Goal: Information Seeking & Learning: Understand process/instructions

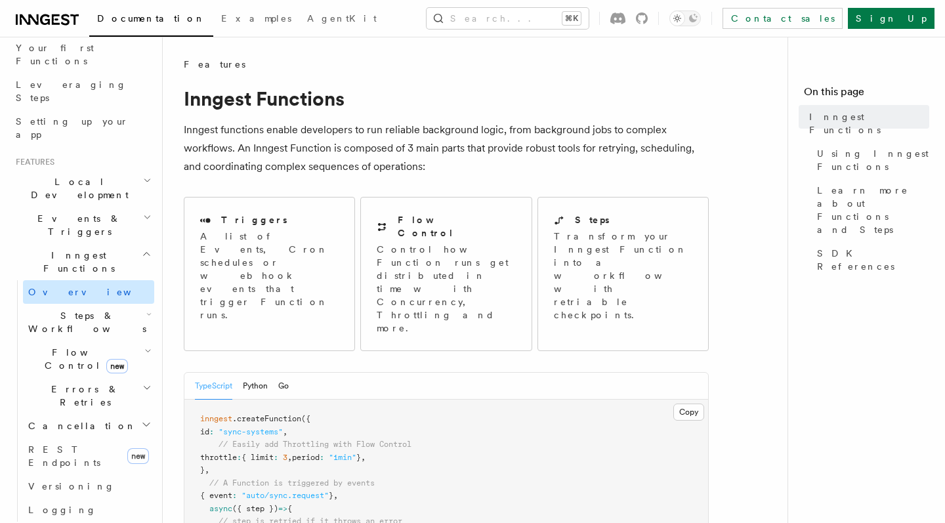
scroll to position [183, 0]
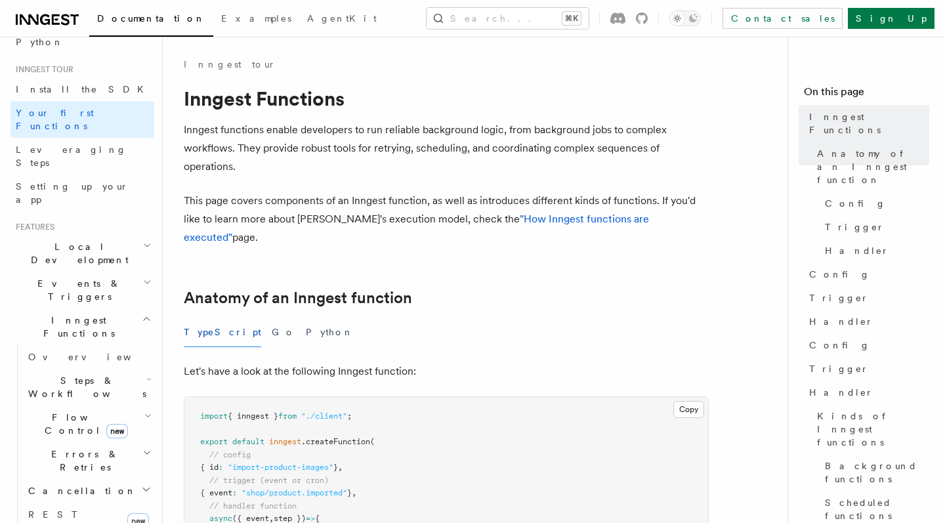
scroll to position [115, 0]
click at [137, 342] on link "Overview" at bounding box center [88, 354] width 131 height 24
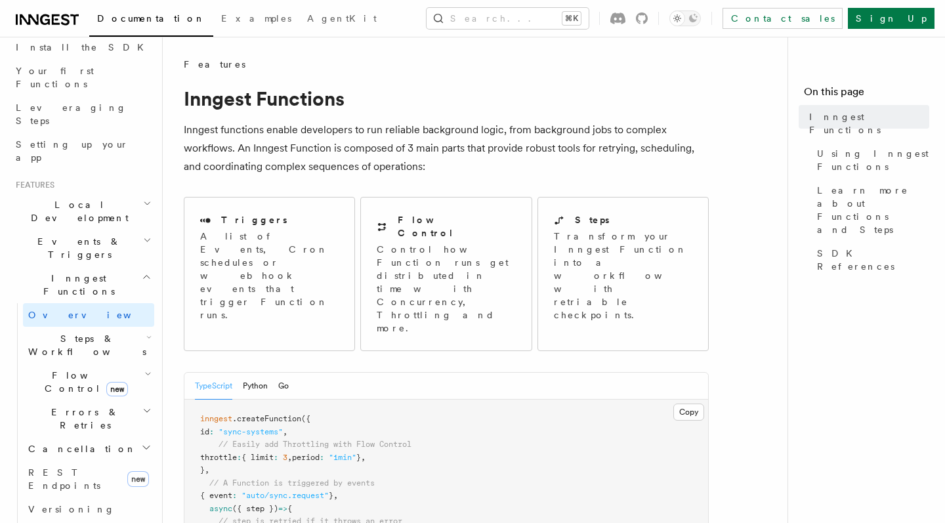
scroll to position [157, 0]
click at [89, 323] on h2 "Steps & Workflows" at bounding box center [88, 341] width 131 height 37
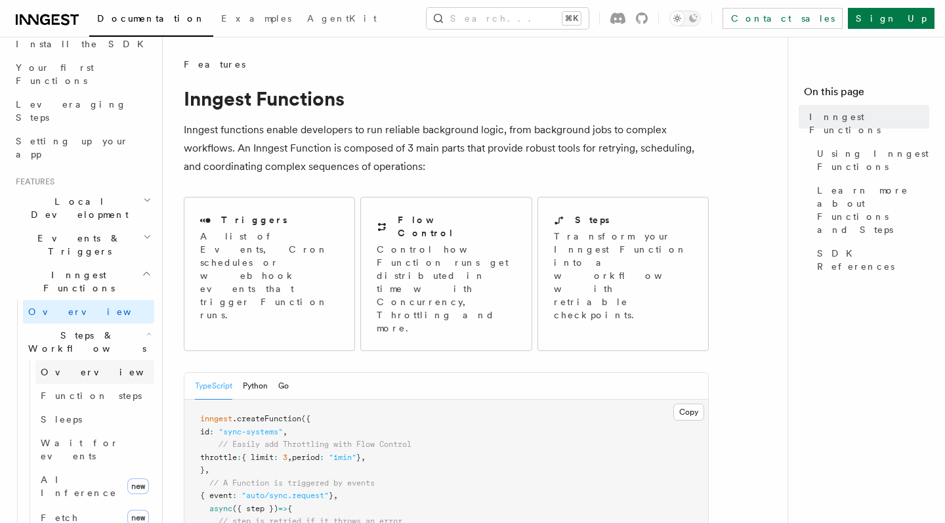
click at [92, 360] on link "Overview" at bounding box center [94, 372] width 119 height 24
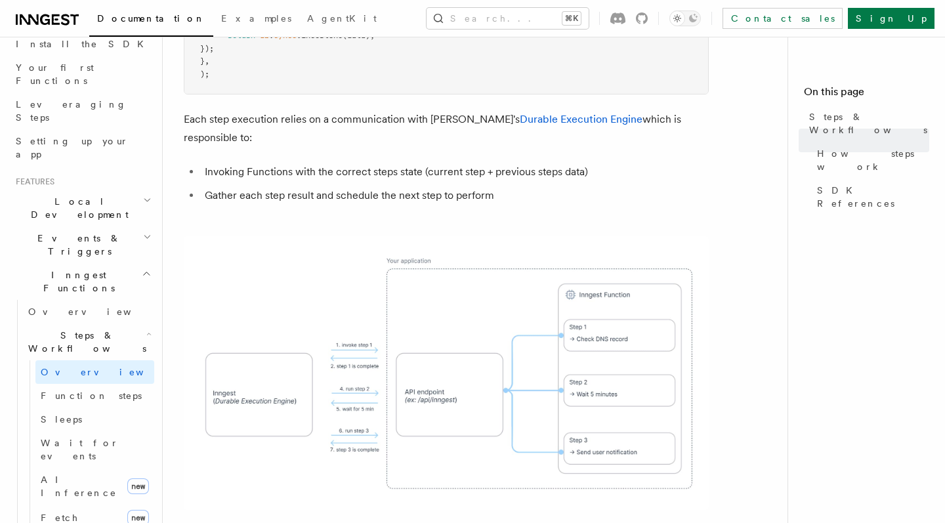
scroll to position [947, 0]
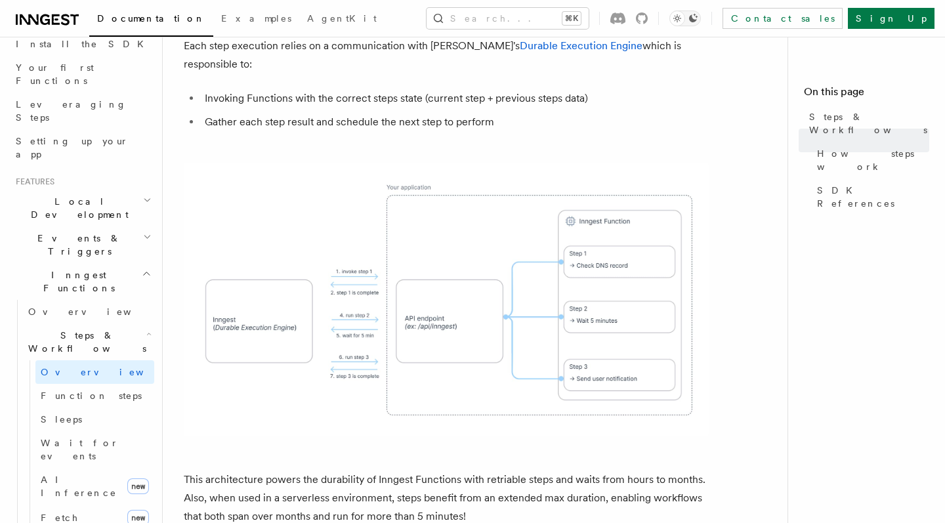
click at [684, 14] on icon "Toggle dark mode" at bounding box center [676, 18] width 13 height 13
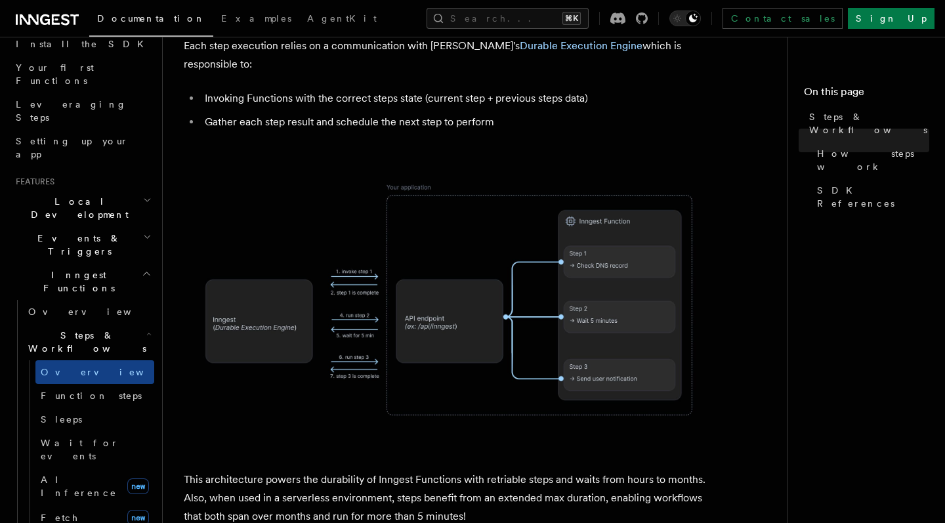
scroll to position [825, 0]
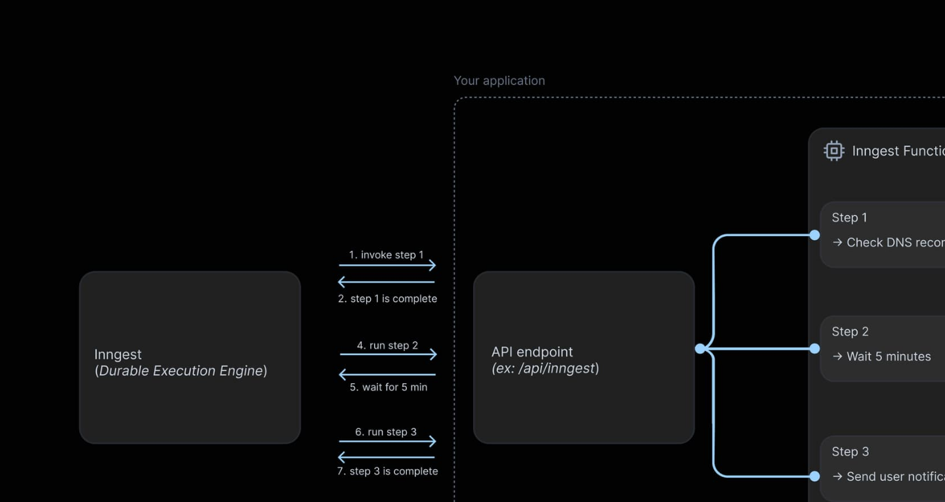
scroll to position [1000, 0]
